Goal: Find specific page/section: Find specific page/section

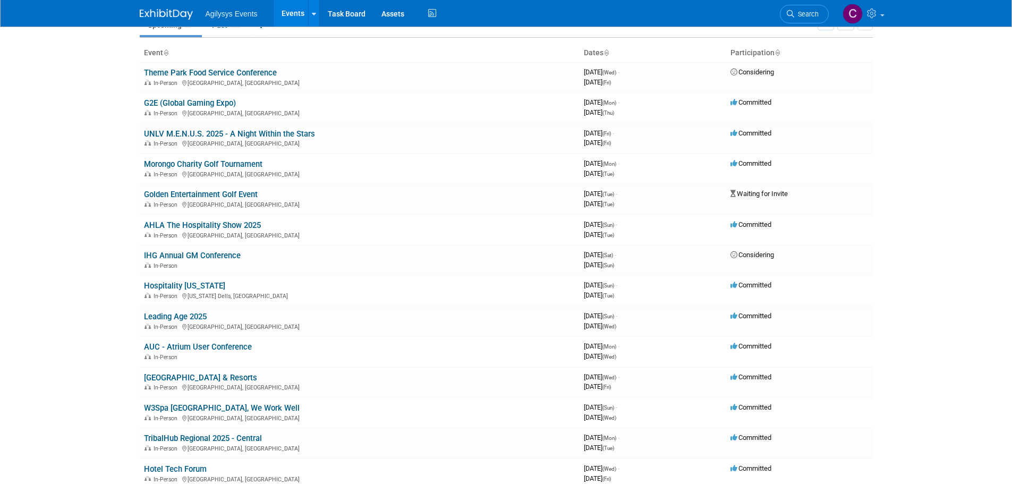
scroll to position [106, 0]
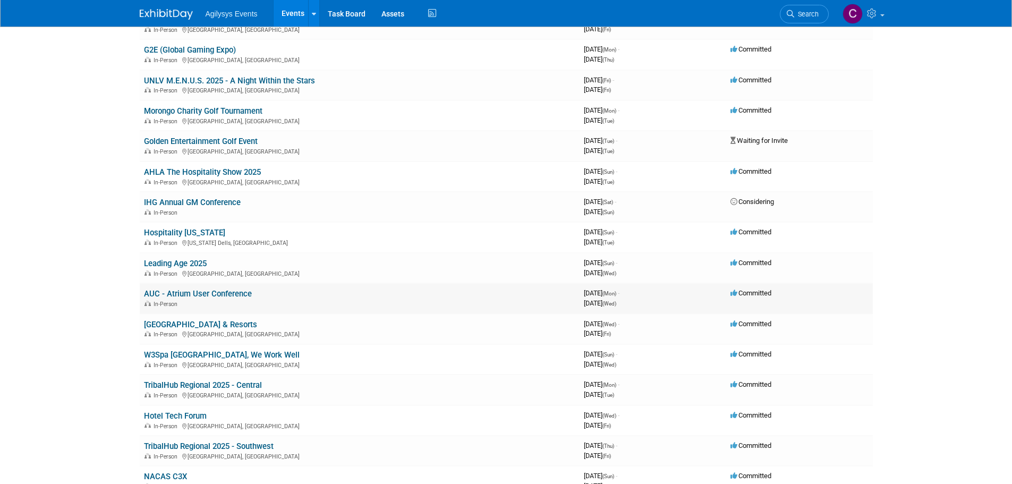
click at [183, 295] on link "AUC - Atrium User Conference" at bounding box center [198, 294] width 108 height 10
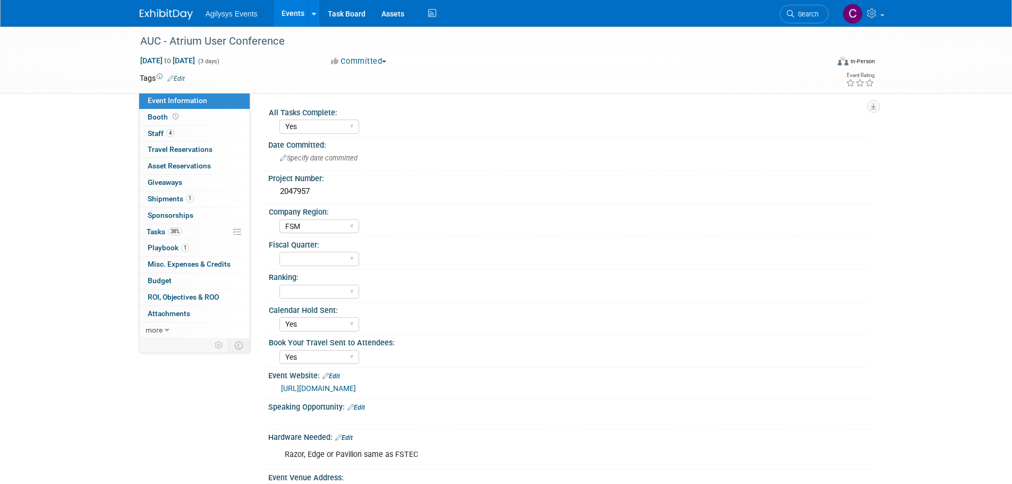
select select "Yes"
select select "FSM"
select select "Yes"
click at [157, 115] on span "Booth" at bounding box center [164, 117] width 33 height 8
